Goal: Task Accomplishment & Management: Manage account settings

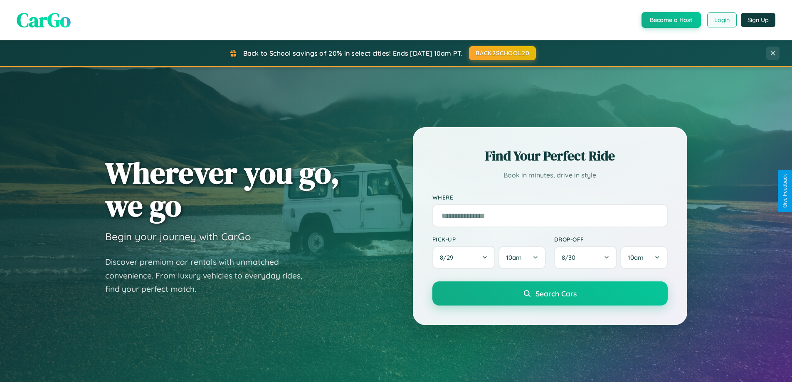
click at [721, 20] on button "Login" at bounding box center [722, 19] width 30 height 15
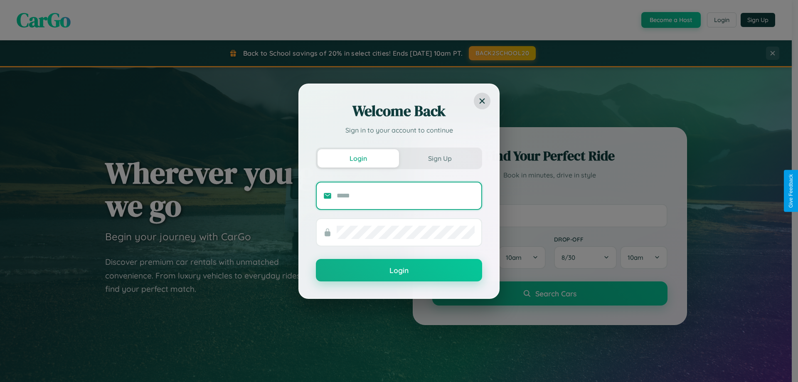
click at [406, 195] on input "text" at bounding box center [406, 195] width 138 height 13
type input "**********"
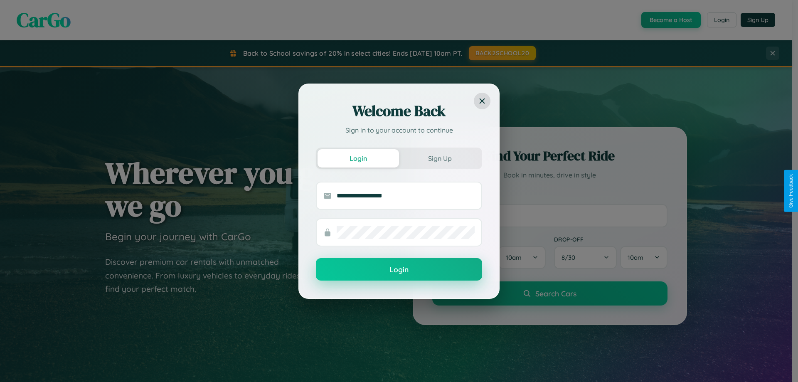
click at [399, 270] on button "Login" at bounding box center [399, 269] width 166 height 22
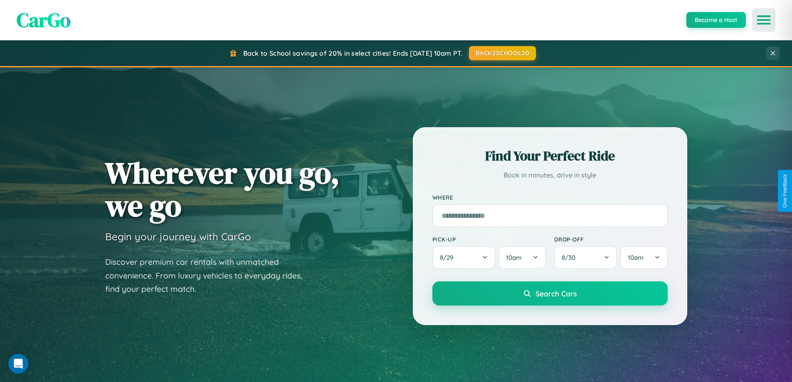
click at [764, 20] on icon "Open menu" at bounding box center [764, 19] width 12 height 7
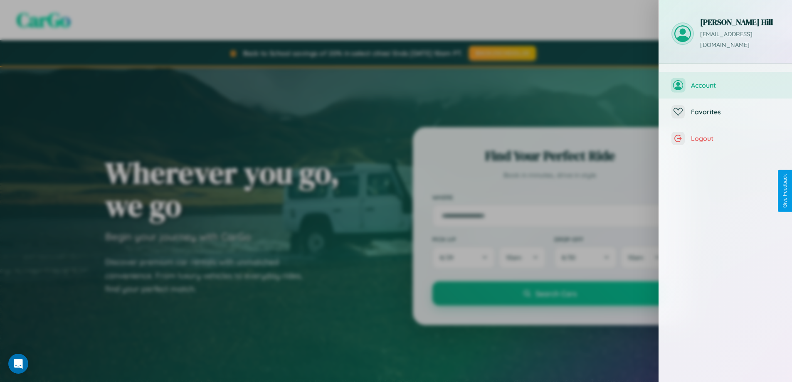
click at [725, 81] on span "Account" at bounding box center [735, 85] width 89 height 8
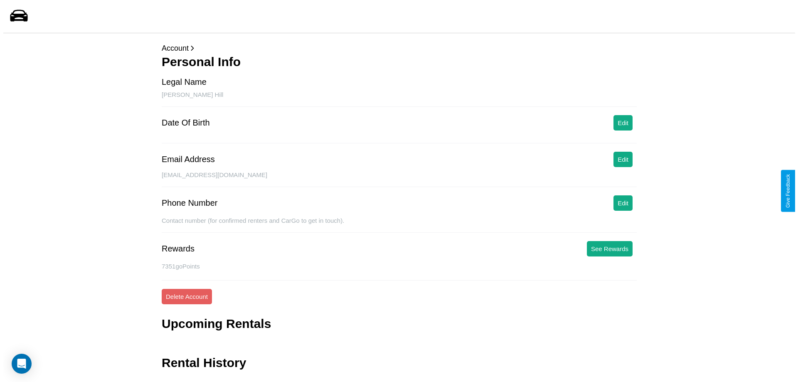
scroll to position [20, 0]
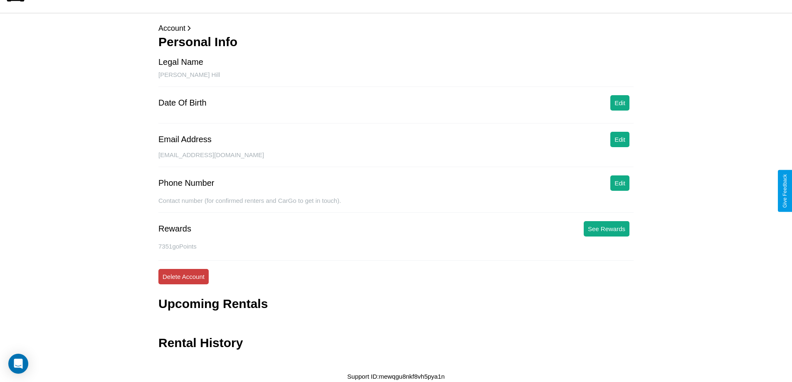
click at [183, 276] on button "Delete Account" at bounding box center [183, 276] width 50 height 15
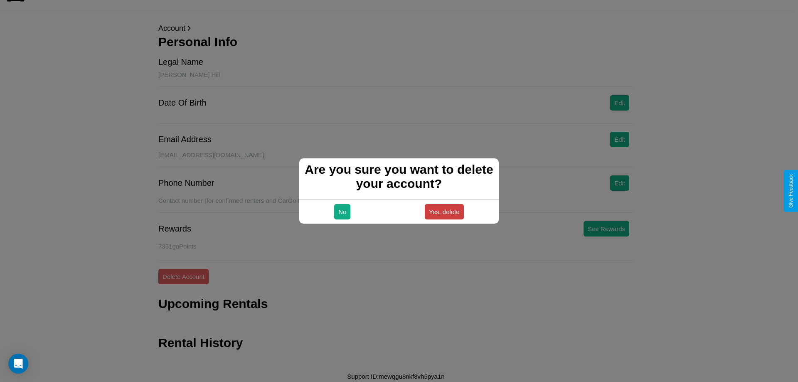
click at [444, 212] on button "Yes, delete" at bounding box center [444, 211] width 39 height 15
